Goal: Check status

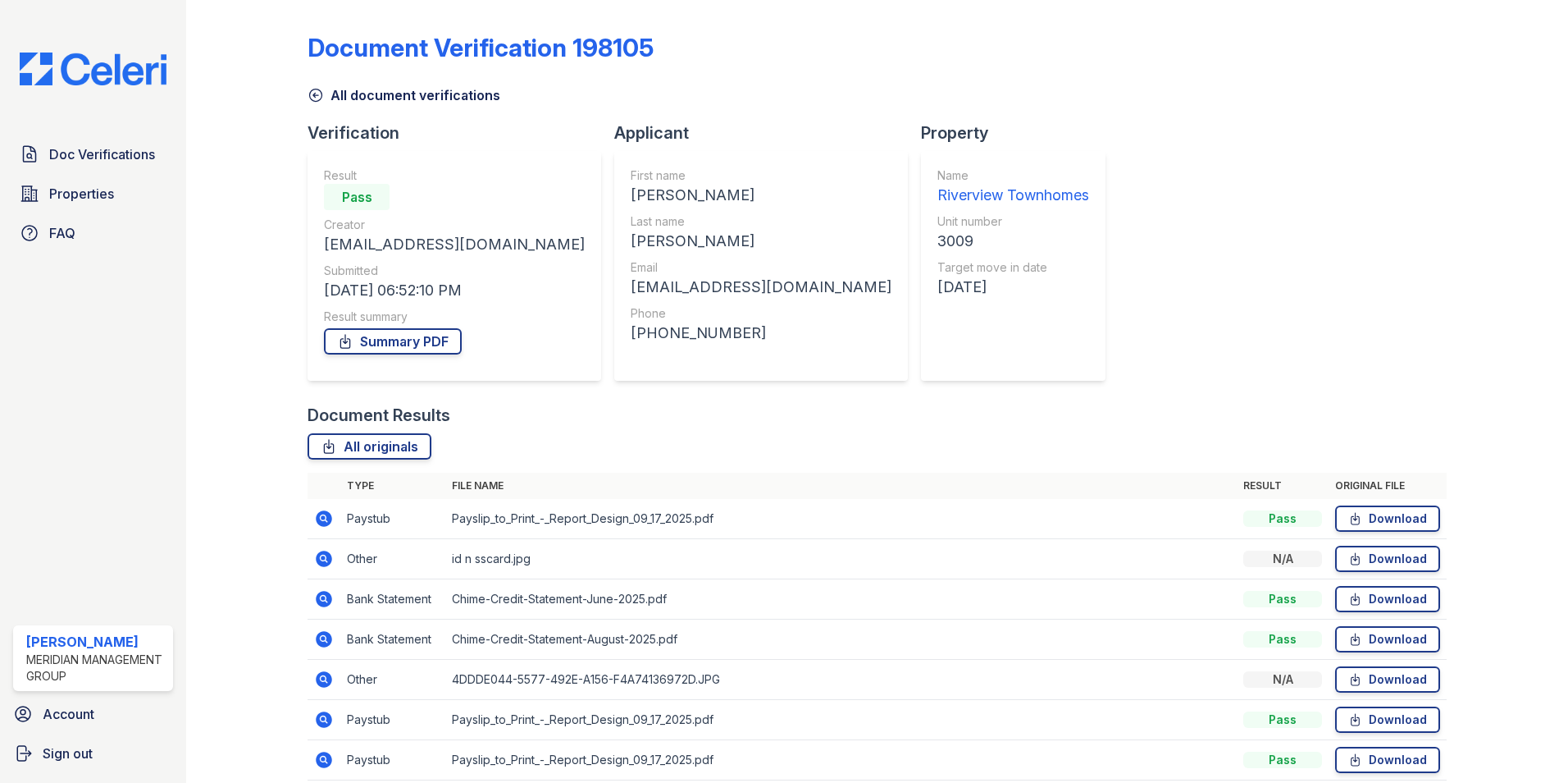
click at [318, 93] on icon at bounding box center [316, 95] width 17 height 17
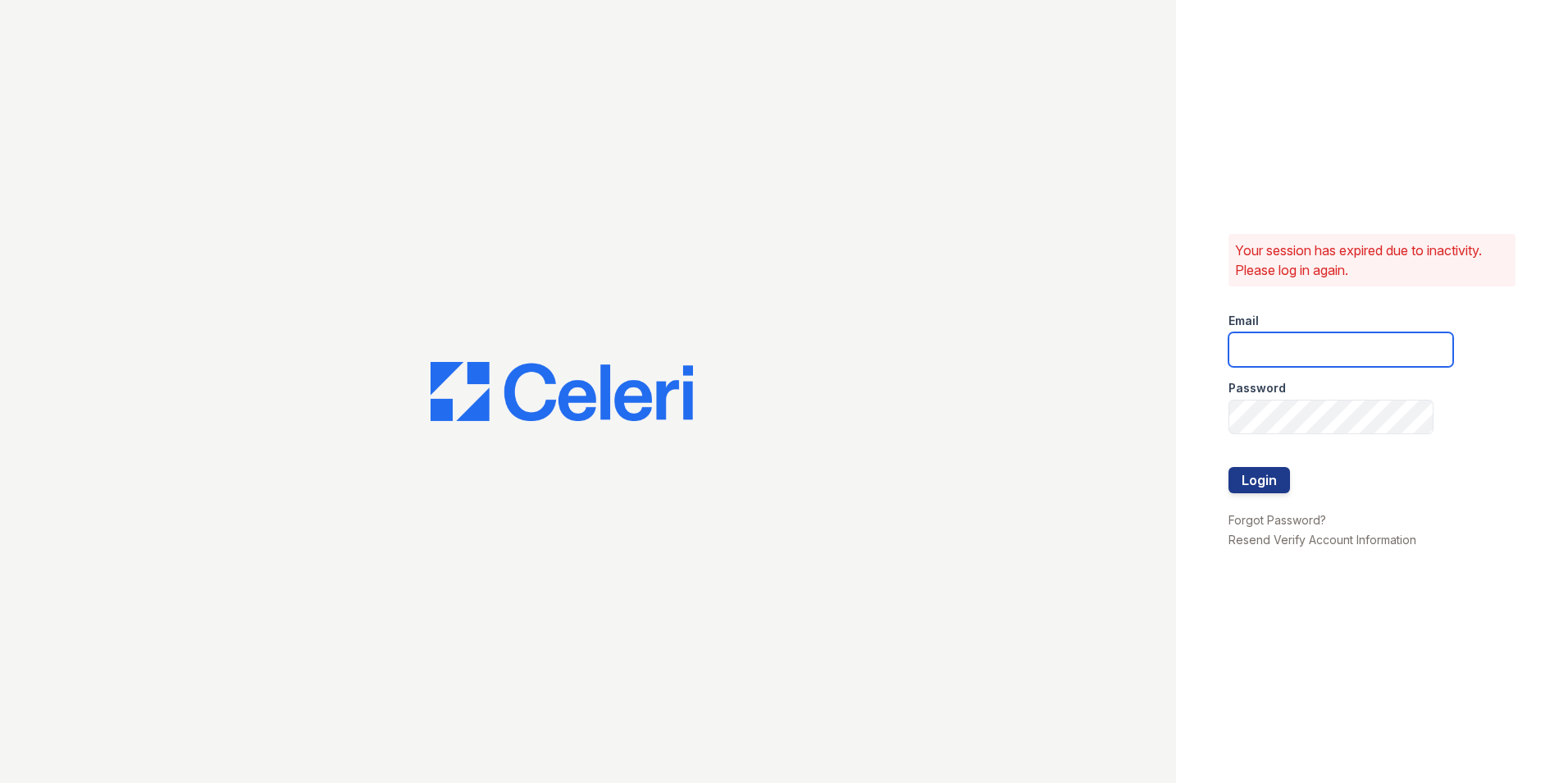
type input "ehudson@mmgmgt.com"
click at [1244, 483] on button "Login" at bounding box center [1259, 480] width 62 height 26
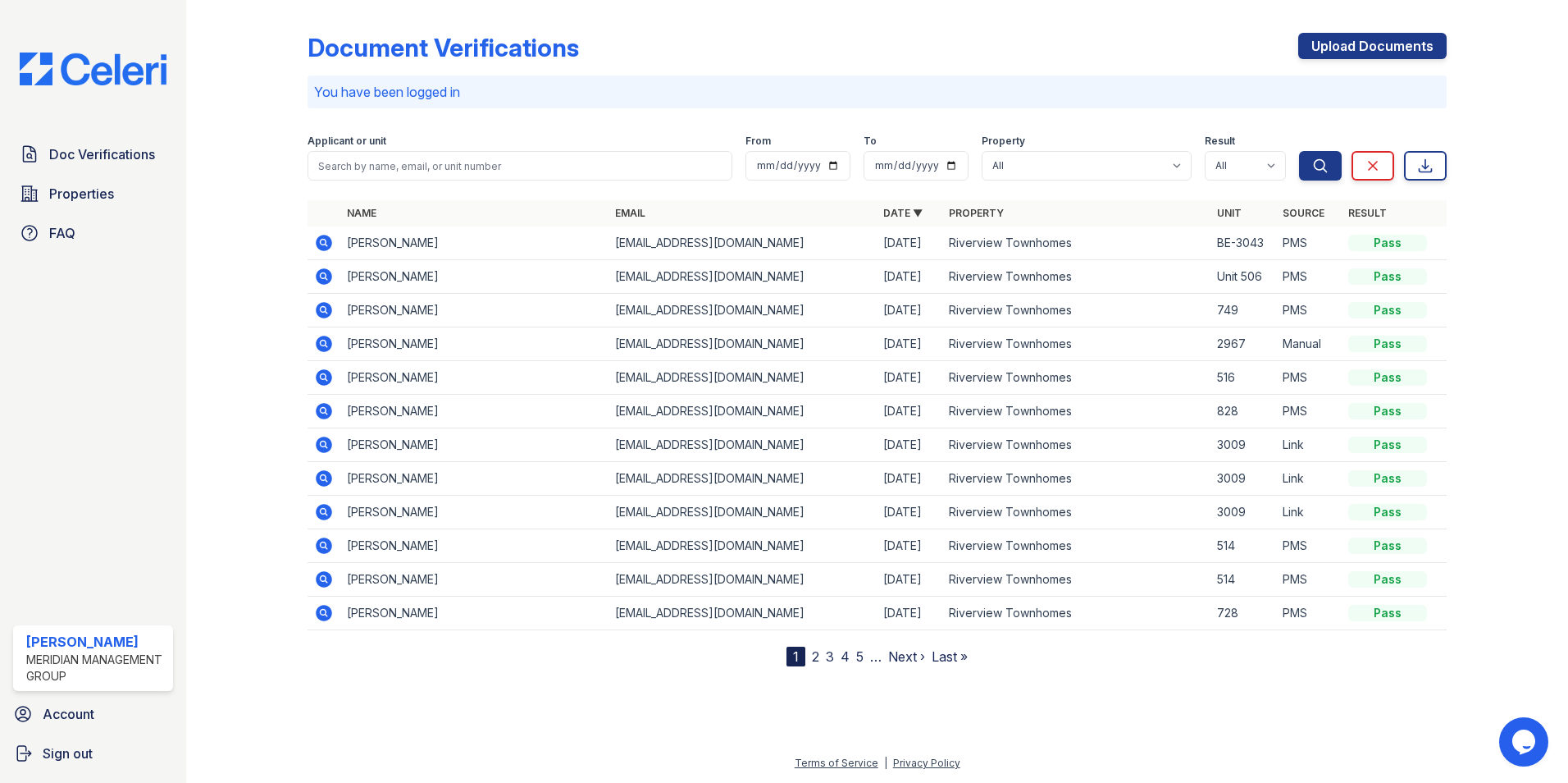
click at [319, 378] on icon at bounding box center [324, 377] width 17 height 17
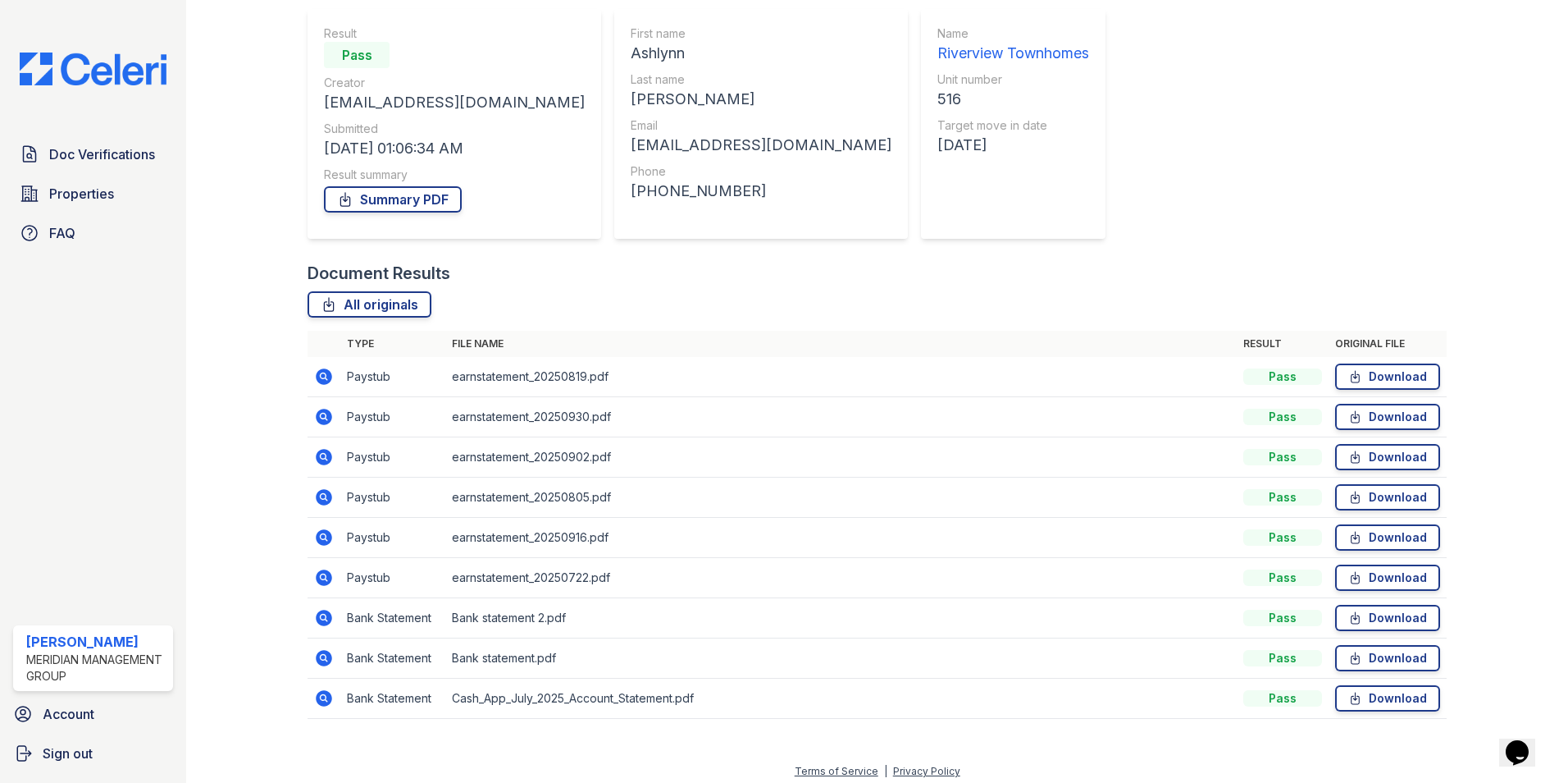
scroll to position [151, 0]
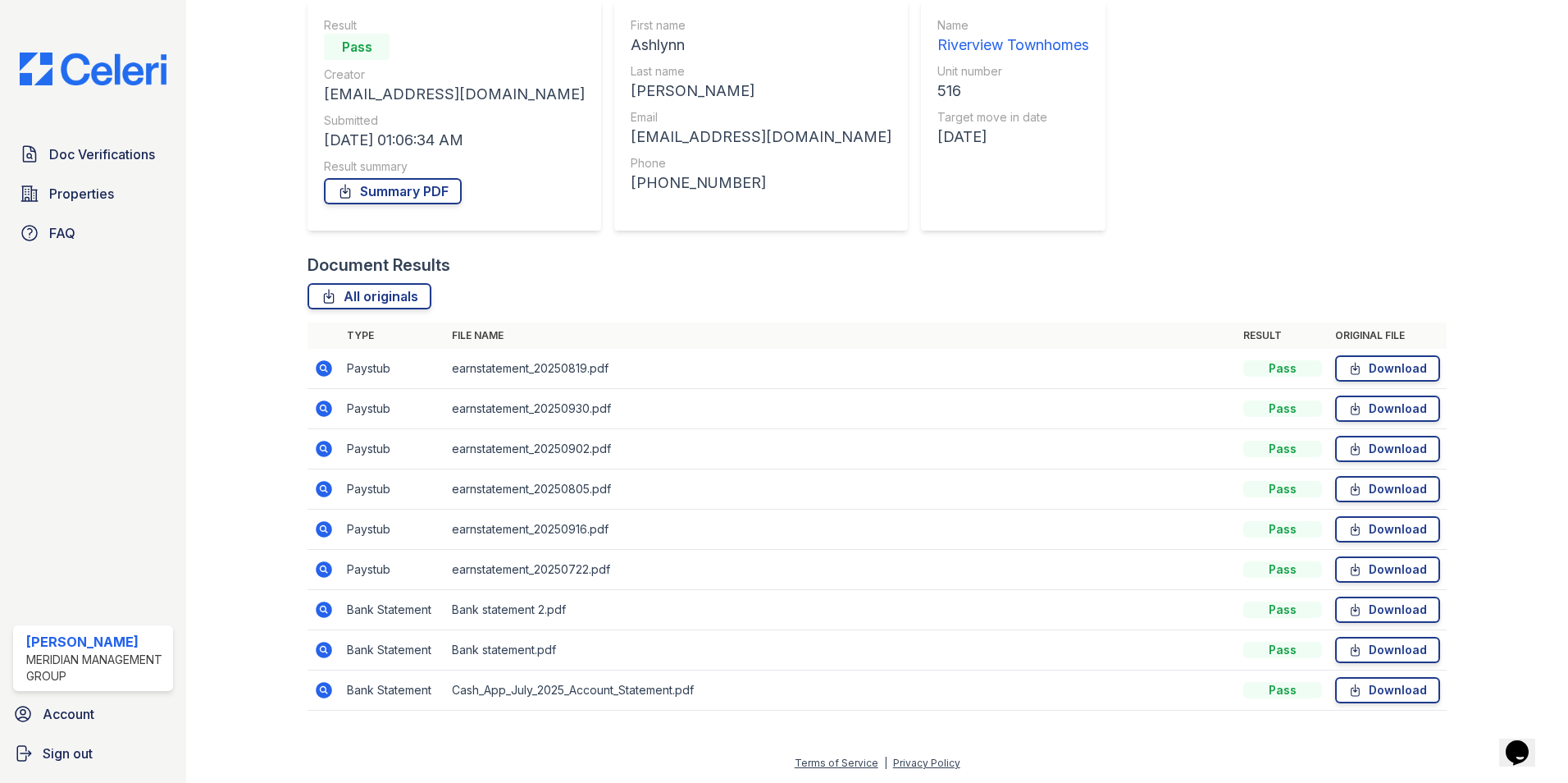
click at [324, 365] on icon at bounding box center [324, 368] width 20 height 20
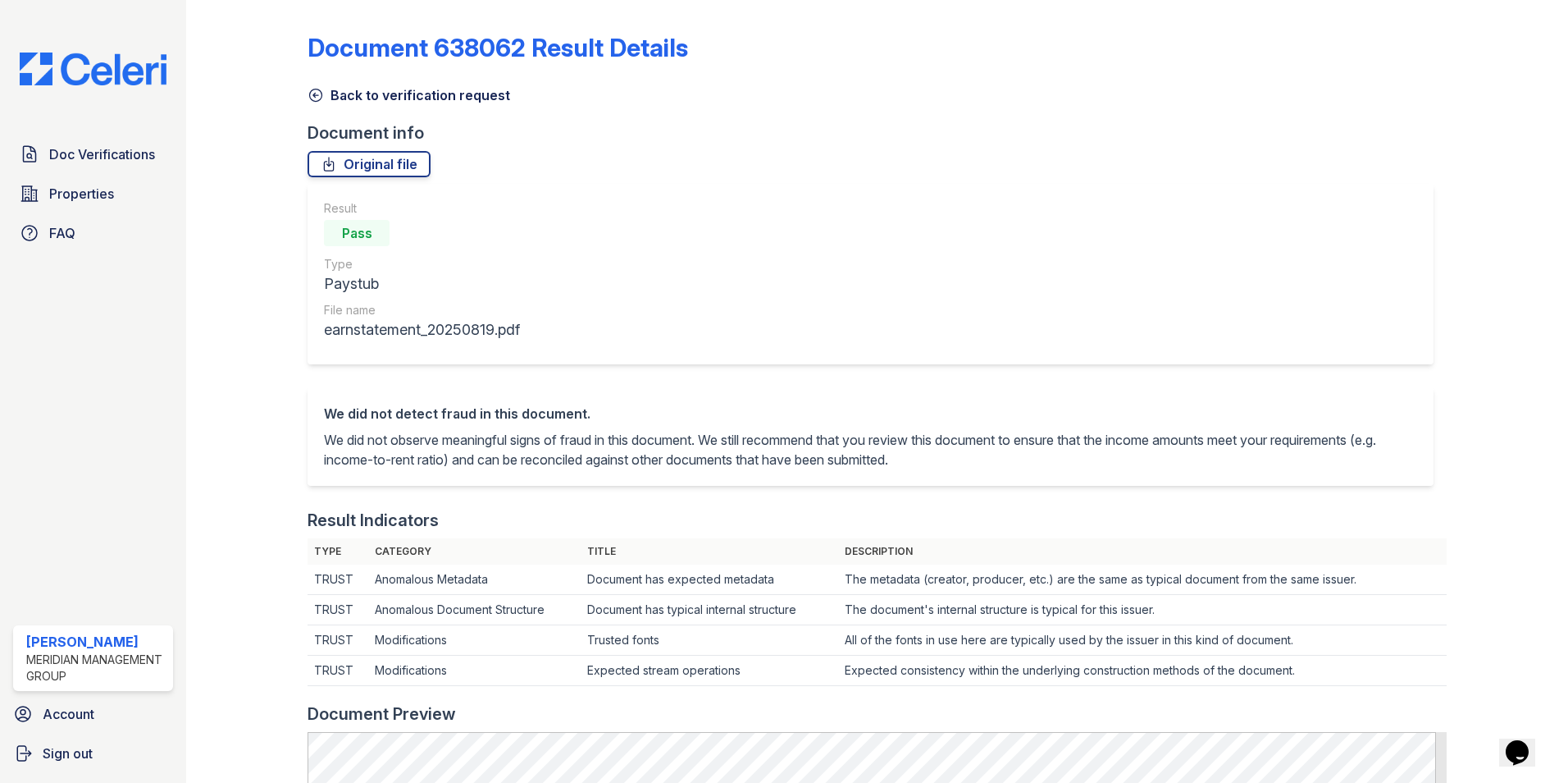
click at [313, 100] on icon at bounding box center [316, 95] width 17 height 17
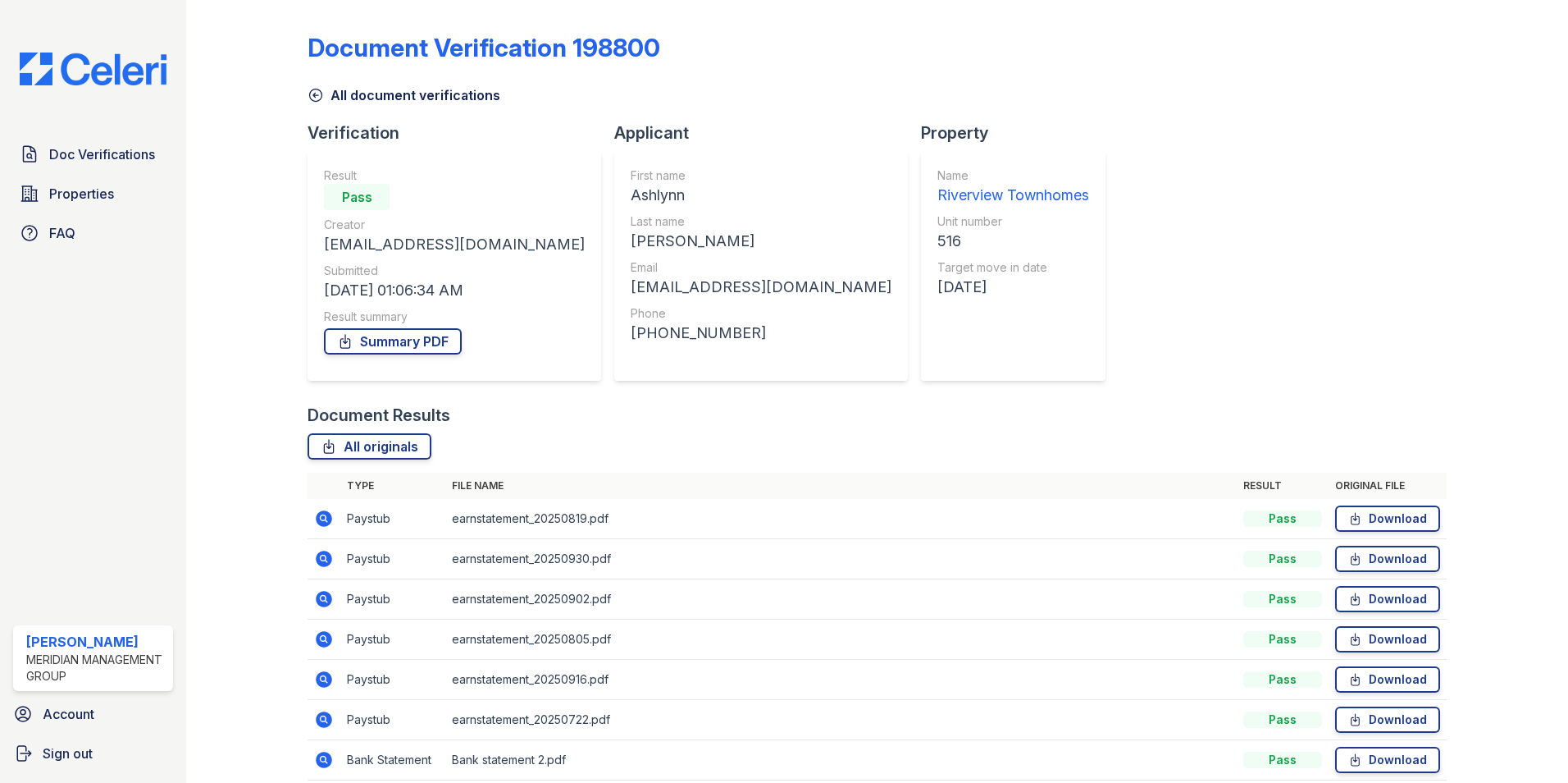
click at [328, 564] on icon at bounding box center [324, 559] width 17 height 17
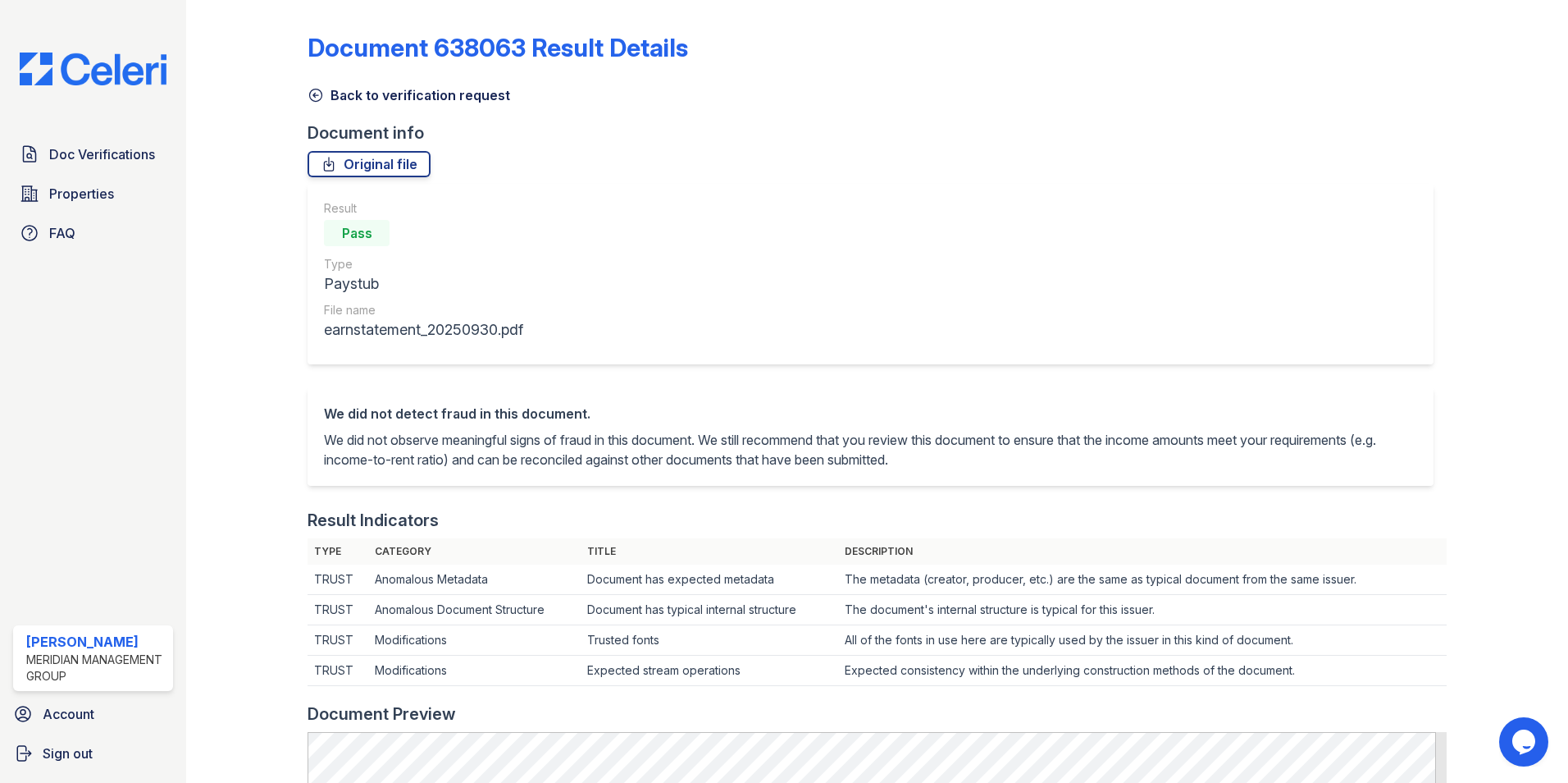
click at [310, 88] on icon at bounding box center [316, 95] width 17 height 17
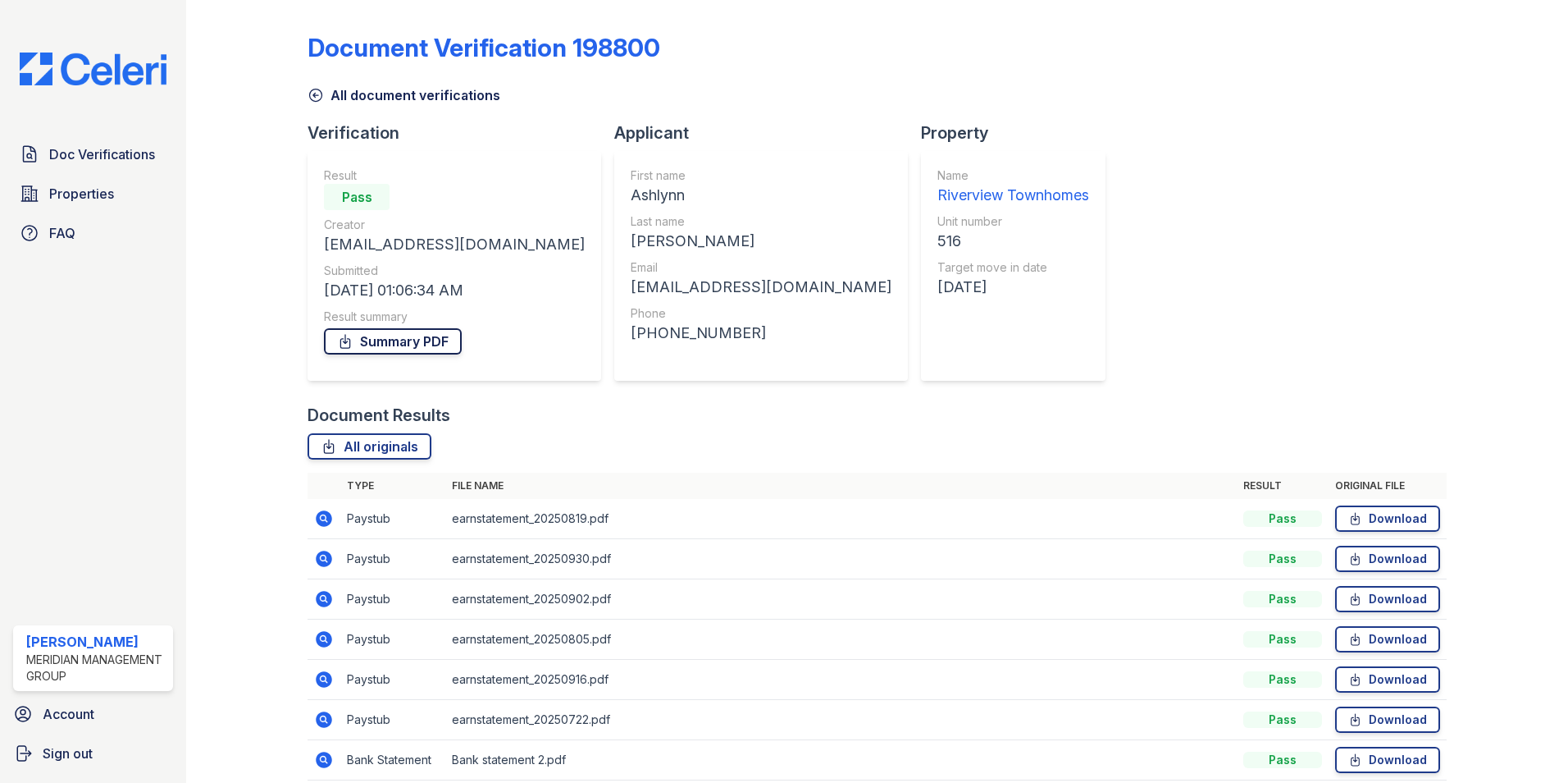
click at [409, 343] on link "Summary PDF" at bounding box center [392, 341] width 137 height 26
